Goal: Book appointment/travel/reservation

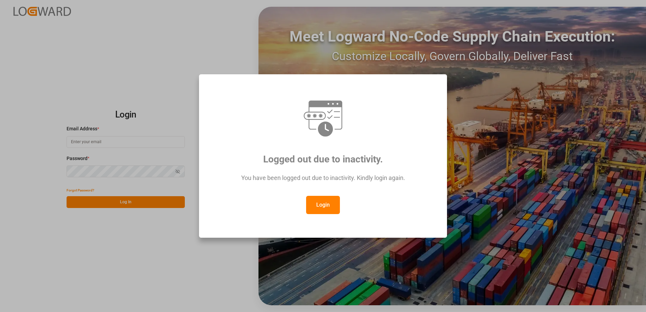
type input "[PERSON_NAME][EMAIL_ADDRESS][PERSON_NAME][DOMAIN_NAME]"
click at [311, 205] on button "Login" at bounding box center [323, 205] width 34 height 18
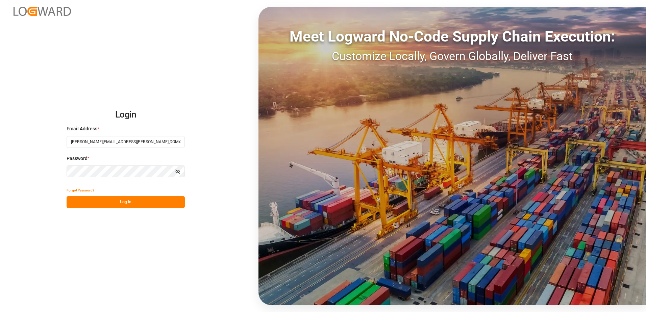
click at [167, 203] on button "Log In" at bounding box center [126, 202] width 118 height 12
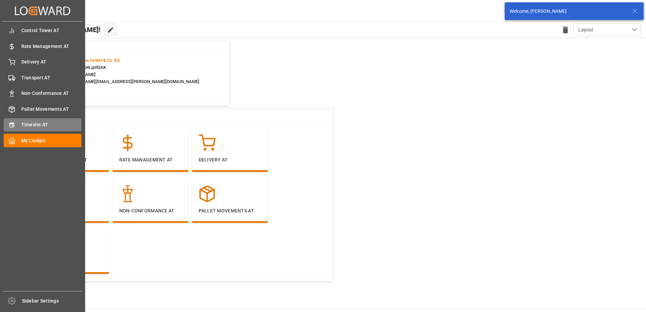
click at [19, 124] on div "Timeslot AT Timeslot AT" at bounding box center [43, 124] width 78 height 13
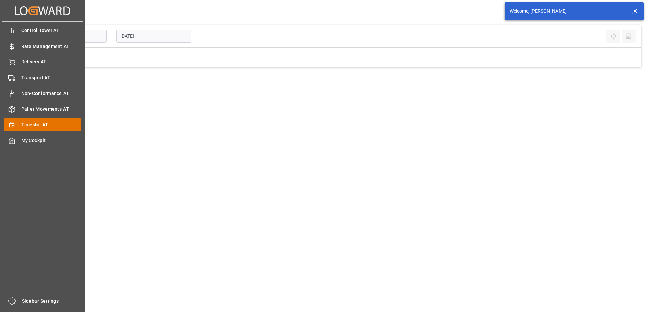
type input "Inbound AT"
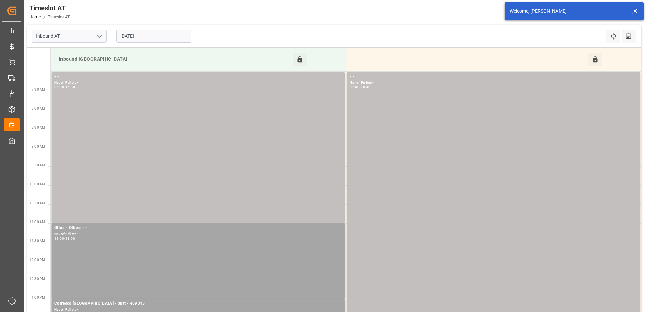
click at [147, 34] on input "[DATE]" at bounding box center [153, 36] width 75 height 13
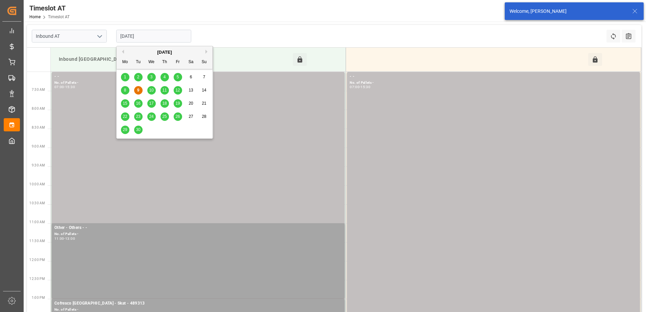
click at [152, 90] on span "10" at bounding box center [151, 90] width 4 height 5
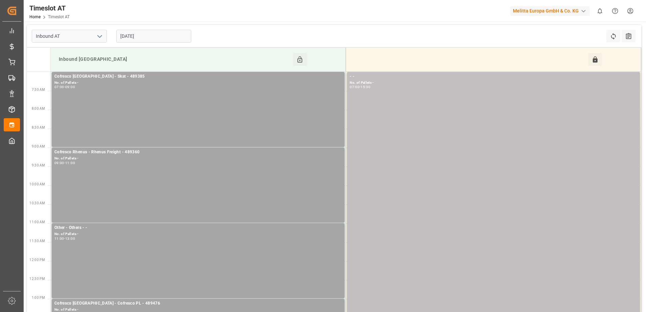
click at [159, 38] on input "[DATE]" at bounding box center [153, 36] width 75 height 13
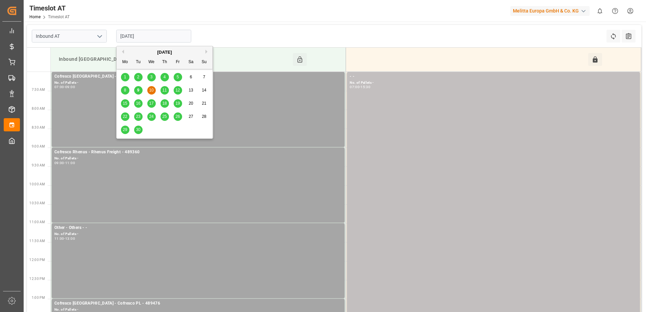
click at [164, 90] on span "11" at bounding box center [164, 90] width 4 height 5
type input "[DATE]"
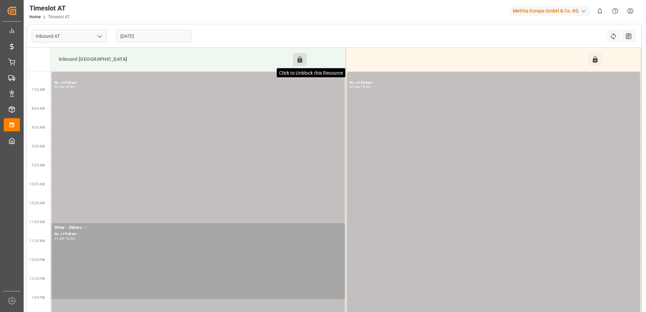
click at [299, 57] on icon at bounding box center [300, 59] width 5 height 6
